Goal: Transaction & Acquisition: Purchase product/service

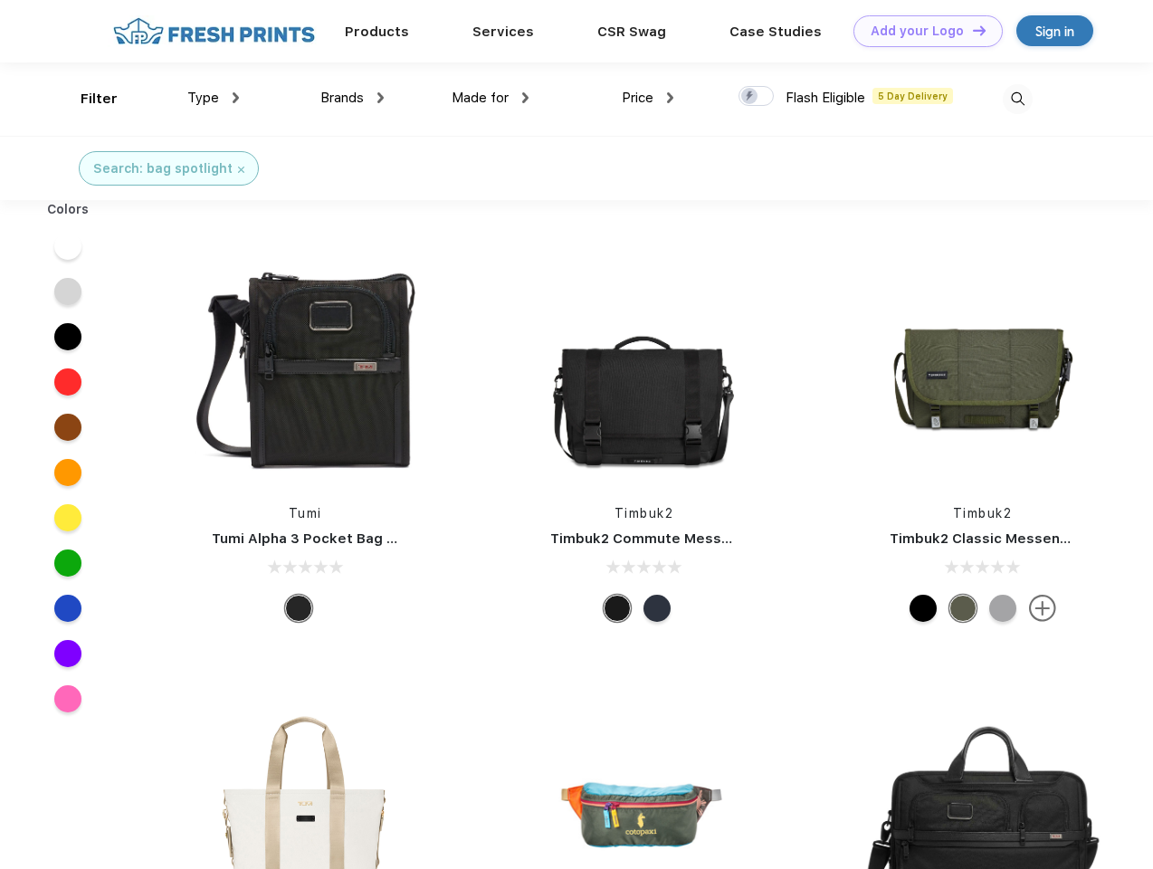
scroll to position [1, 0]
click at [921, 31] on link "Add your Logo Design Tool" at bounding box center [927, 31] width 149 height 32
click at [0, 0] on div "Design Tool" at bounding box center [0, 0] width 0 height 0
click at [971, 30] on link "Add your Logo Design Tool" at bounding box center [927, 31] width 149 height 32
click at [87, 99] on div "Filter" at bounding box center [99, 99] width 37 height 21
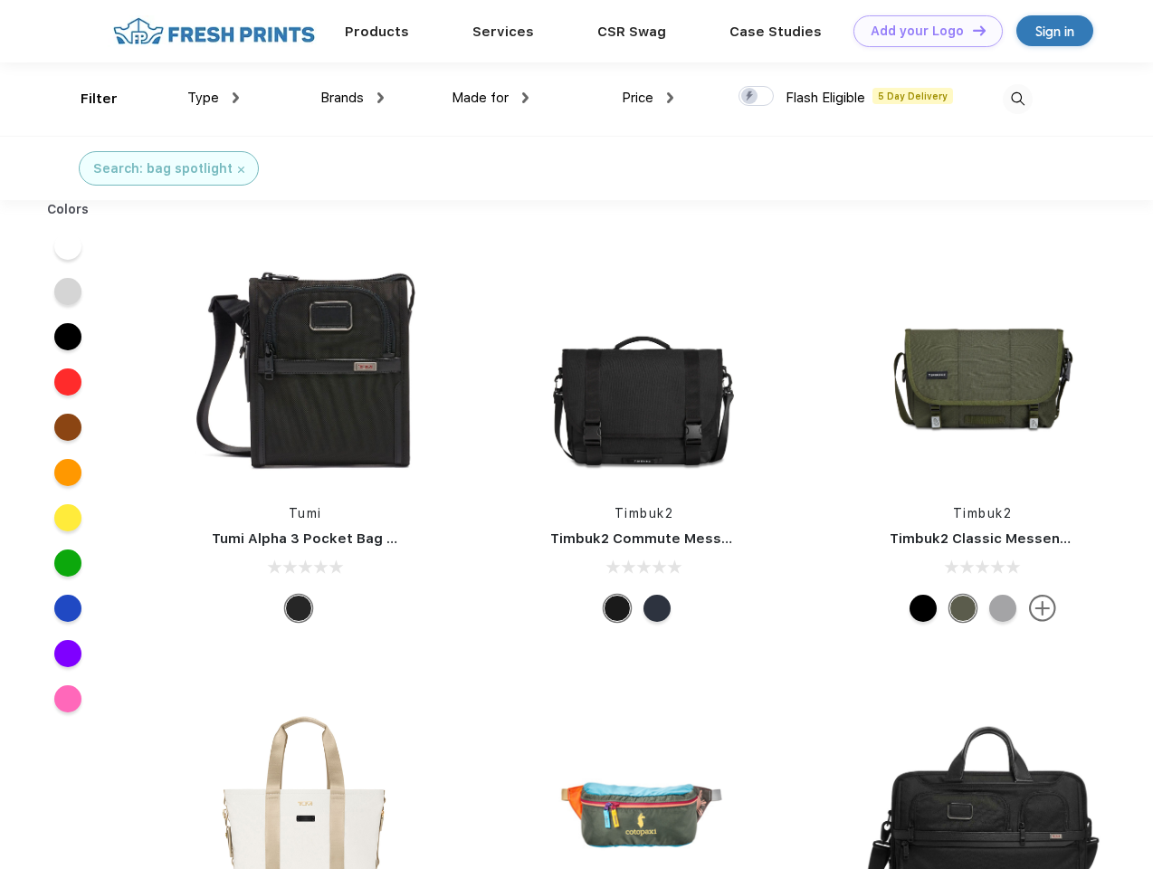
click at [214, 98] on span "Type" at bounding box center [203, 98] width 32 height 16
click at [352, 98] on span "Brands" at bounding box center [341, 98] width 43 height 16
click at [490, 98] on span "Made for" at bounding box center [480, 98] width 57 height 16
click at [648, 98] on span "Price" at bounding box center [638, 98] width 32 height 16
click at [757, 97] on div at bounding box center [755, 96] width 35 height 20
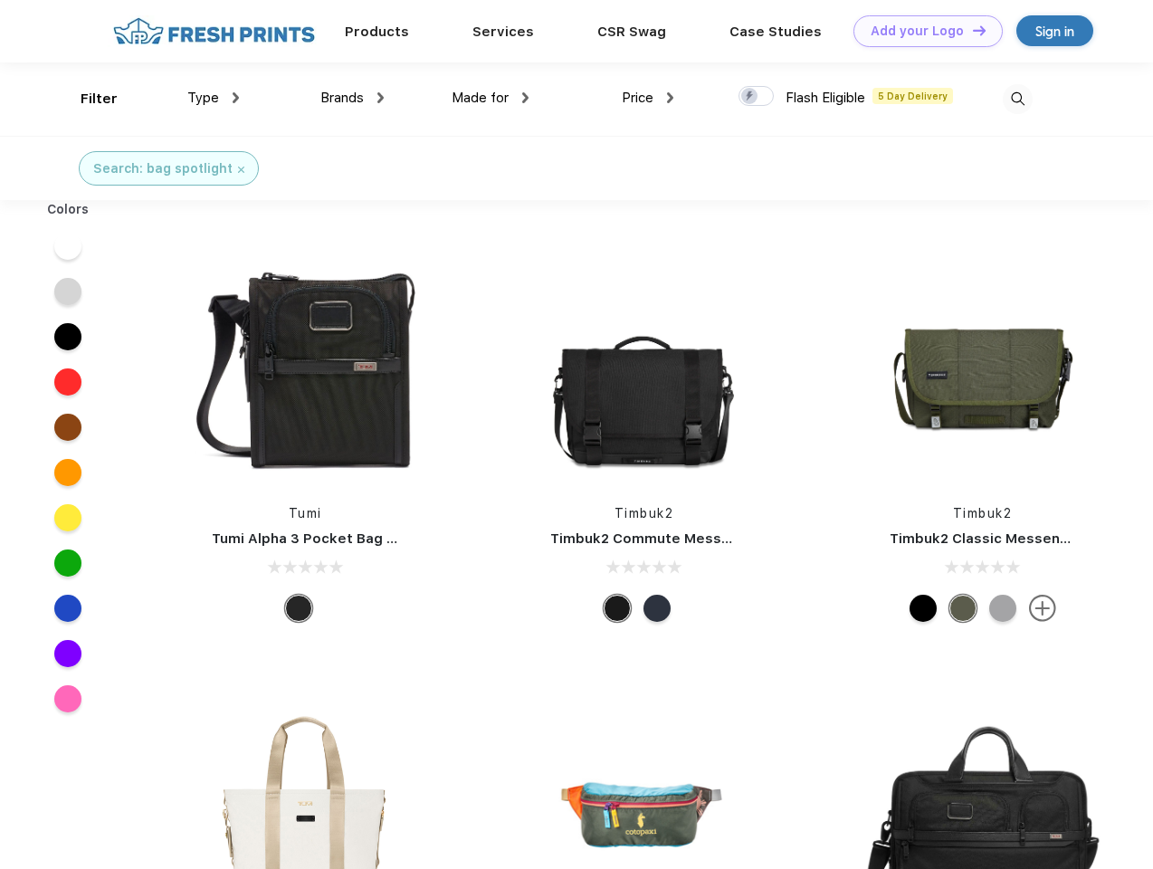
click at [750, 97] on input "checkbox" at bounding box center [744, 91] width 12 height 12
click at [1017, 99] on img at bounding box center [1018, 99] width 30 height 30
